Goal: Task Accomplishment & Management: Manage account settings

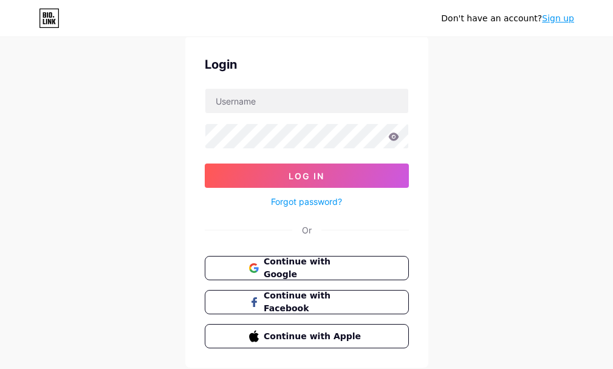
scroll to position [79, 0]
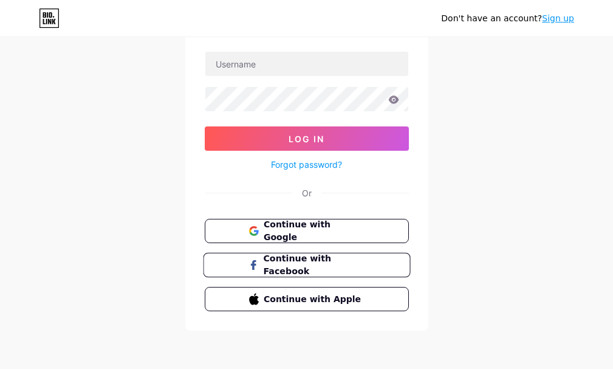
click at [271, 263] on span "Continue with Facebook" at bounding box center [314, 265] width 102 height 26
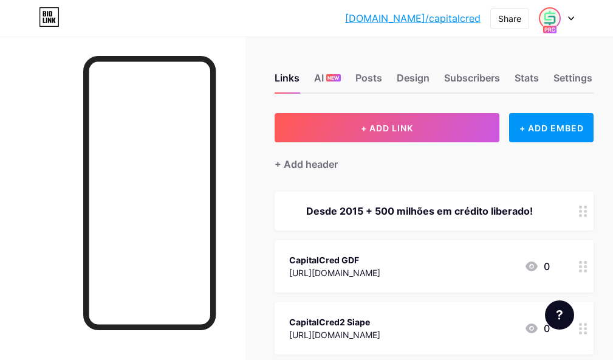
click at [555, 18] on img at bounding box center [549, 18] width 19 height 19
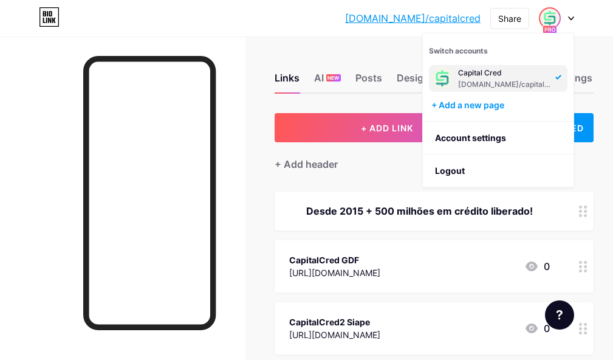
drag, startPoint x: 264, startPoint y: 29, endPoint x: 433, endPoint y: 27, distance: 169.0
click at [264, 29] on div "[DOMAIN_NAME]/capita... [DOMAIN_NAME]/capitalcred Share Switch accounts Capital…" at bounding box center [306, 18] width 613 height 36
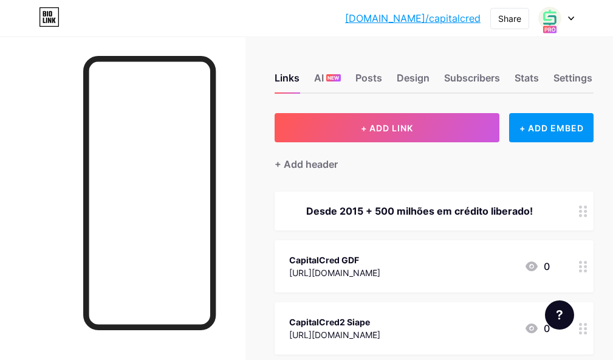
click at [573, 18] on icon at bounding box center [571, 18] width 6 height 4
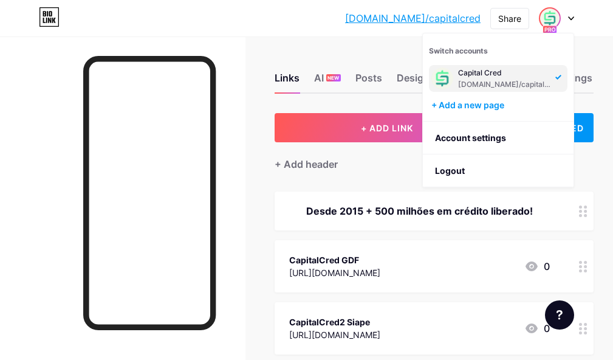
click at [346, 102] on div "Links AI NEW Posts Design Subscribers Stats Settings + ADD LINK + ADD EMBED + A…" at bounding box center [306, 284] width 613 height 496
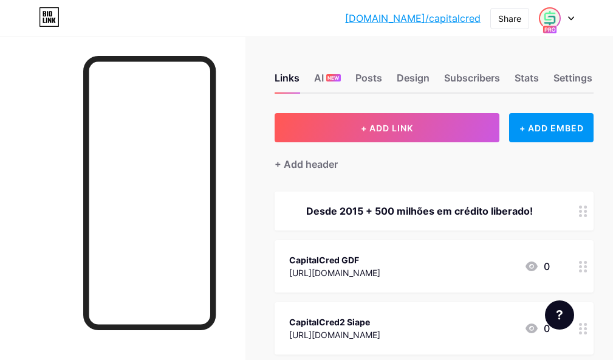
click at [551, 15] on img at bounding box center [549, 18] width 19 height 19
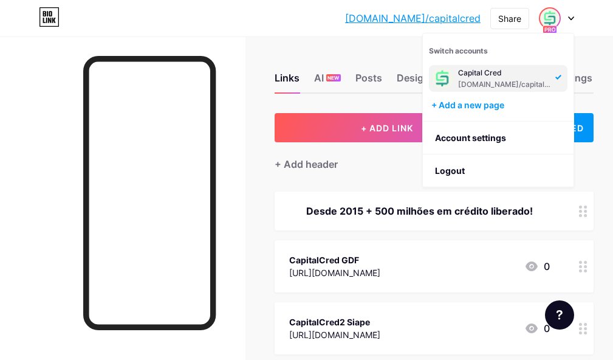
click at [458, 77] on div "Capital Cred" at bounding box center [505, 73] width 94 height 10
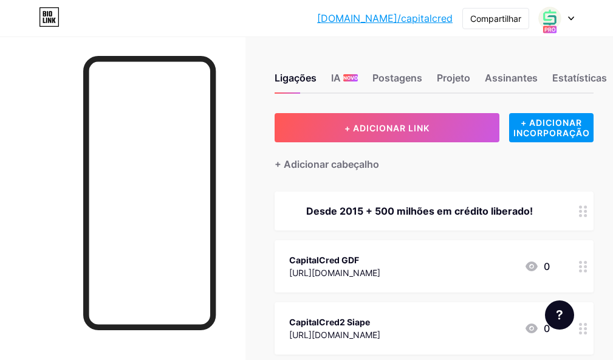
click at [526, 54] on div "Ligações IA NOVO Postagens Projeto Assinantes Estatísticas Configurações" at bounding box center [434, 72] width 319 height 43
click at [557, 20] on img at bounding box center [549, 18] width 19 height 19
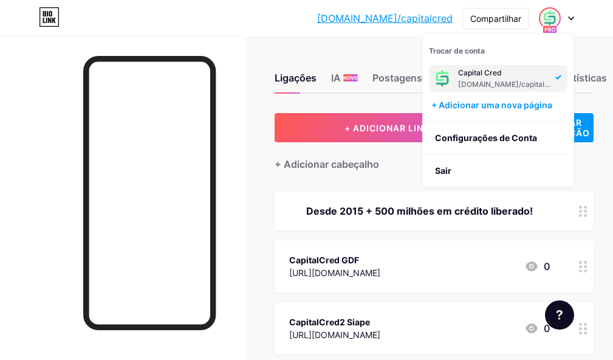
click at [567, 19] on div at bounding box center [556, 18] width 35 height 22
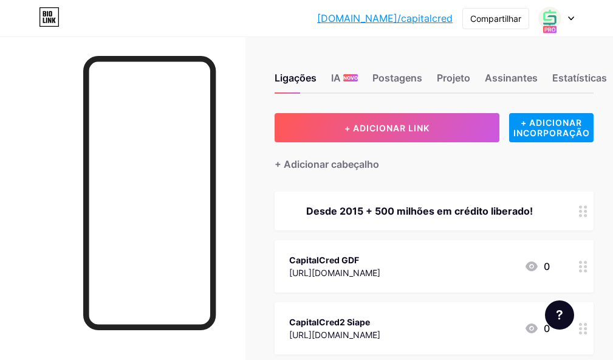
click at [569, 20] on icon at bounding box center [571, 18] width 6 height 4
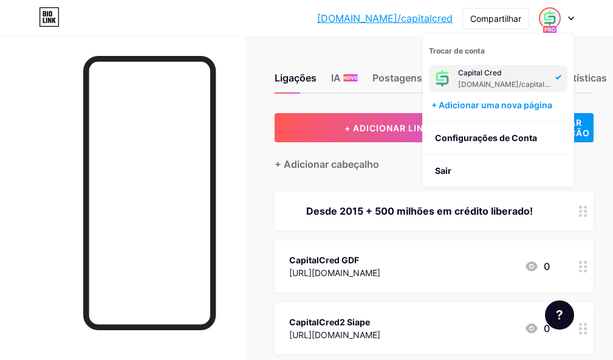
click at [469, 83] on font "[DOMAIN_NAME]/capitalcred" at bounding box center [509, 84] width 103 height 9
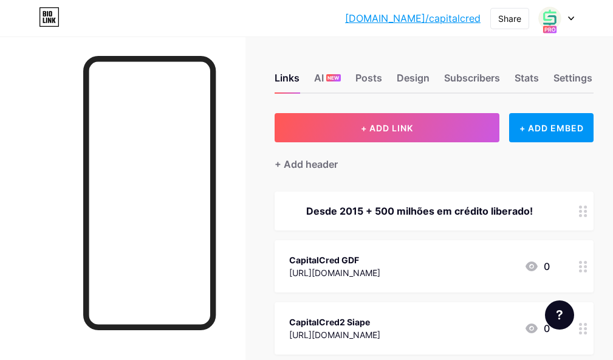
click at [453, 20] on link "[DOMAIN_NAME]/capitalcred" at bounding box center [413, 18] width 136 height 15
click at [246, 41] on div at bounding box center [123, 216] width 246 height 360
click at [426, 77] on div "Design" at bounding box center [413, 82] width 33 height 22
click at [458, 76] on div "Subscribers" at bounding box center [472, 82] width 56 height 22
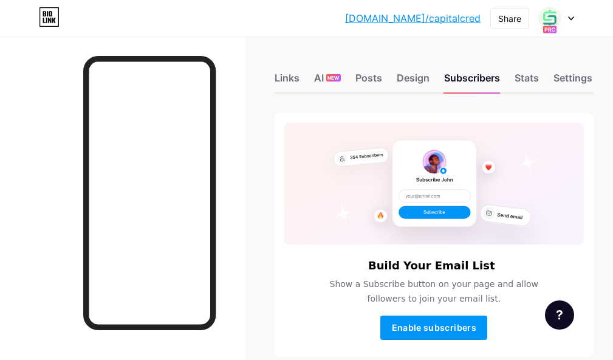
click at [516, 74] on div "Links AI NEW Posts Design Subscribers Stats Settings" at bounding box center [434, 72] width 319 height 43
click at [529, 72] on div "Stats" at bounding box center [527, 82] width 24 height 22
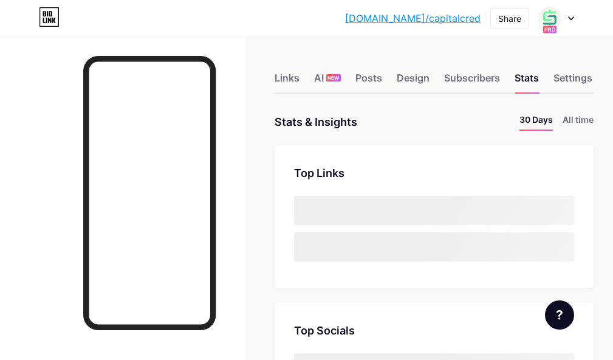
click at [574, 69] on div "Links AI NEW Posts Design Subscribers Stats Settings" at bounding box center [434, 72] width 319 height 43
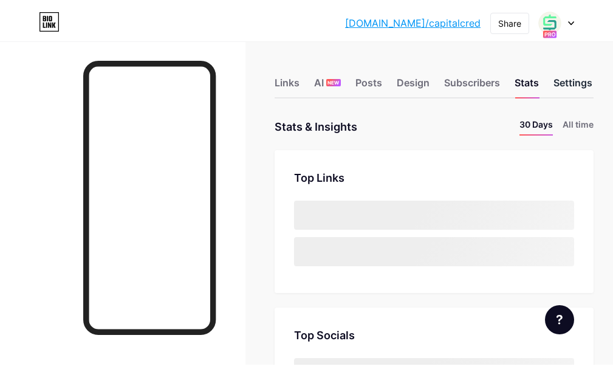
scroll to position [360, 613]
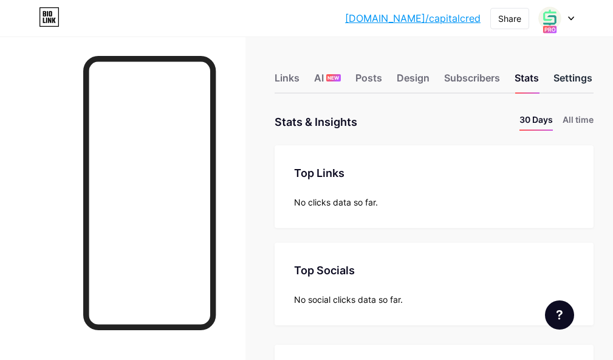
click at [576, 74] on div "Settings" at bounding box center [573, 82] width 39 height 22
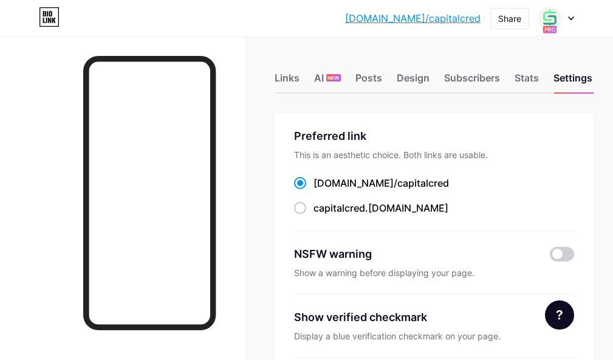
click at [570, 20] on icon at bounding box center [571, 18] width 6 height 4
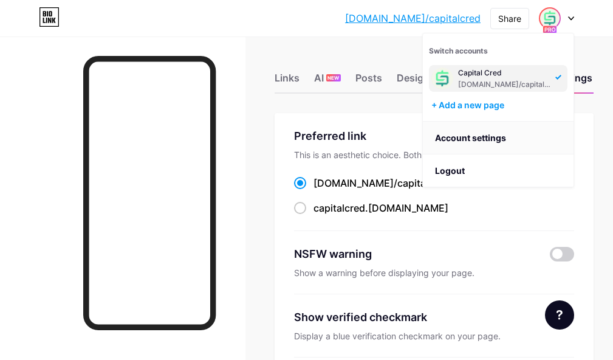
click at [474, 142] on link "Account settings" at bounding box center [498, 138] width 151 height 33
